Goal: Information Seeking & Learning: Learn about a topic

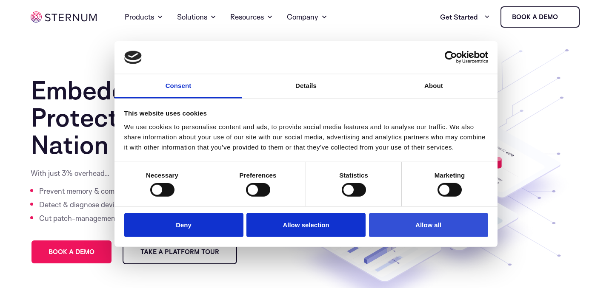
click at [388, 231] on button "Allow all" at bounding box center [428, 225] width 119 height 24
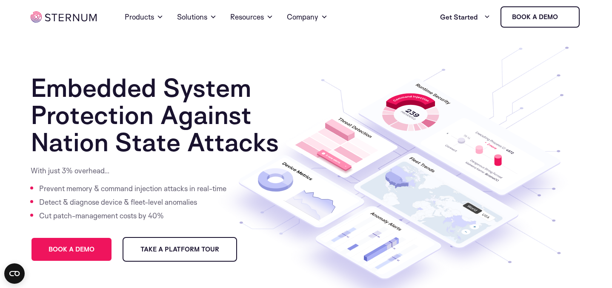
scroll to position [1, 0]
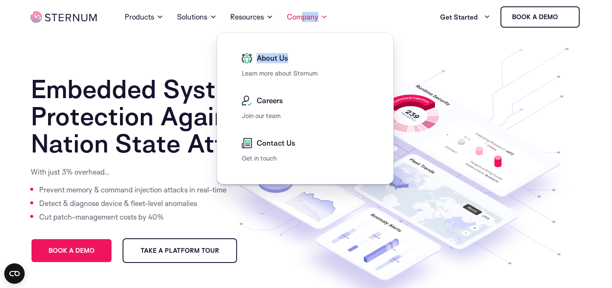
drag, startPoint x: 304, startPoint y: 18, endPoint x: 280, endPoint y: 66, distance: 53.7
click at [287, 32] on li "Company About Us Learn more about Sternum Careers Join our team Contact Us Get …" at bounding box center [307, 17] width 41 height 31
click at [275, 60] on span "About Us" at bounding box center [271, 58] width 34 height 10
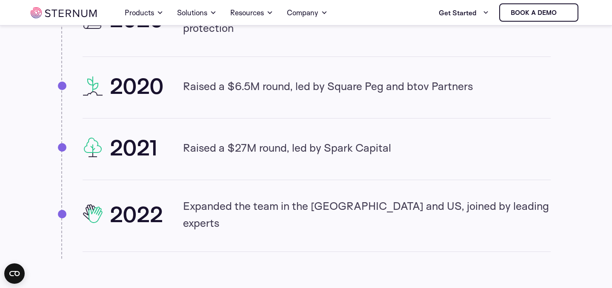
scroll to position [1016, 0]
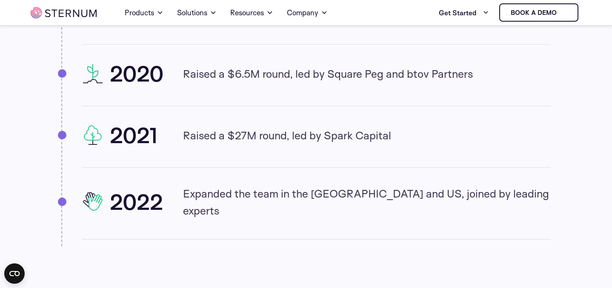
drag, startPoint x: 209, startPoint y: 205, endPoint x: 112, endPoint y: 192, distance: 97.9
click at [112, 192] on div "2022 Expanded the team in the EU and US, joined by leading experts" at bounding box center [317, 202] width 468 height 34
click at [112, 192] on h2 "2022" at bounding box center [136, 202] width 53 height 24
drag, startPoint x: 112, startPoint y: 192, endPoint x: 191, endPoint y: 199, distance: 79.9
click at [193, 199] on div "2022 Expanded the team in the EU and US, joined by leading experts" at bounding box center [317, 202] width 468 height 34
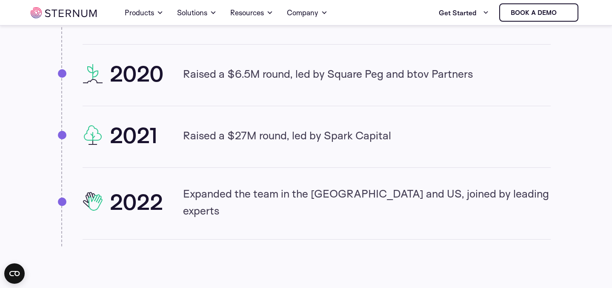
click at [199, 140] on p "Raised a $27M round, led by Spark Capital" at bounding box center [287, 135] width 208 height 17
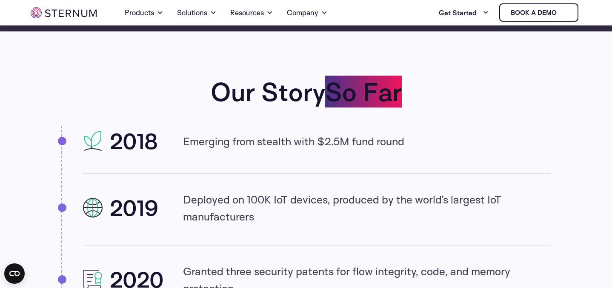
scroll to position [741, 0]
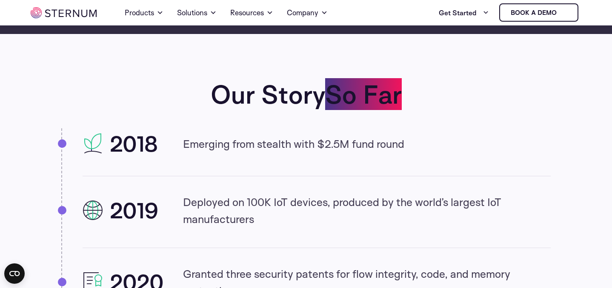
drag, startPoint x: 103, startPoint y: 21, endPoint x: 43, endPoint y: 19, distance: 59.2
click at [43, 19] on div "Home Products Sternum Platform Built-in memory protection, granular remote visi…" at bounding box center [306, 12] width 551 height 25
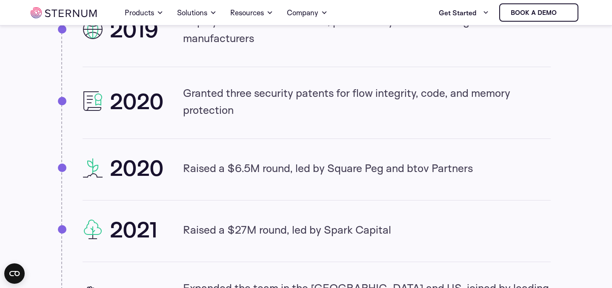
scroll to position [939, 0]
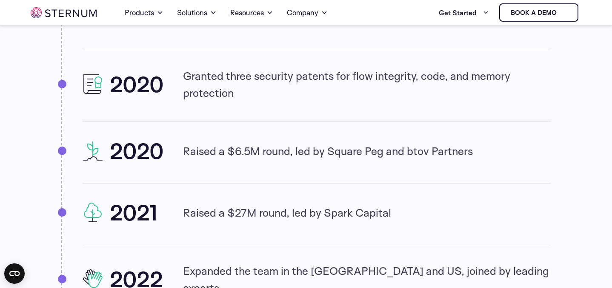
click at [86, 13] on img at bounding box center [64, 12] width 66 height 11
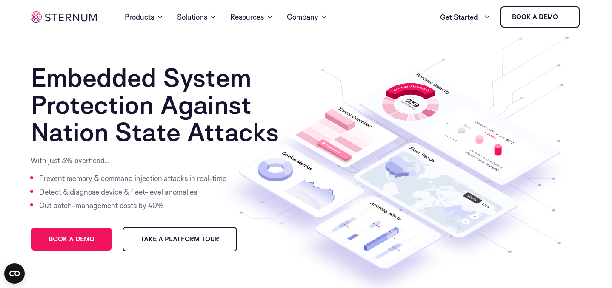
scroll to position [16, 0]
